Goal: Find specific page/section: Find specific page/section

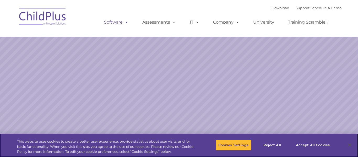
select select "MEDIUM"
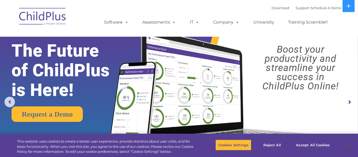
click at [51, 18] on img at bounding box center [43, 17] width 52 height 26
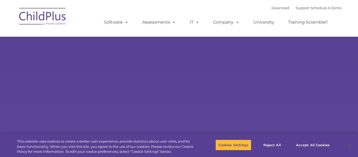
type input ""
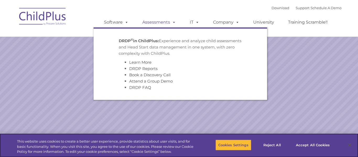
select select "MEDIUM"
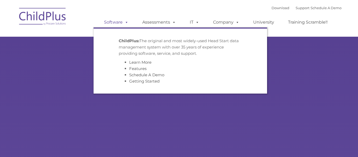
type input ""
click at [123, 23] on span at bounding box center [126, 22] width 6 height 5
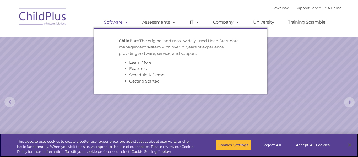
select select "MEDIUM"
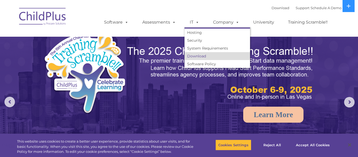
click at [200, 57] on link "Download" at bounding box center [217, 56] width 66 height 8
